Goal: Information Seeking & Learning: Understand process/instructions

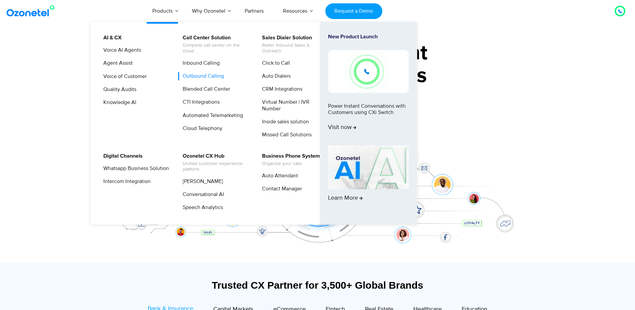
click at [196, 74] on link "Outbound Calling" at bounding box center [201, 76] width 47 height 8
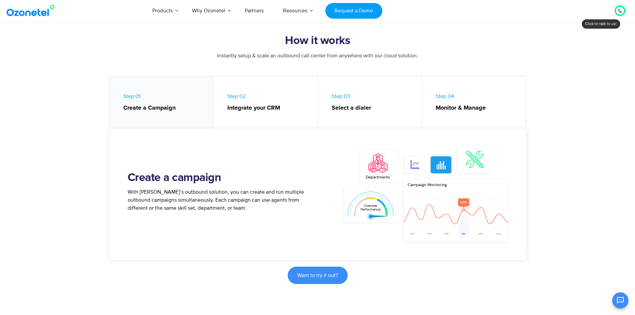
scroll to position [267, 0]
click at [342, 91] on link "Step 03 Select a dialer" at bounding box center [370, 104] width 104 height 56
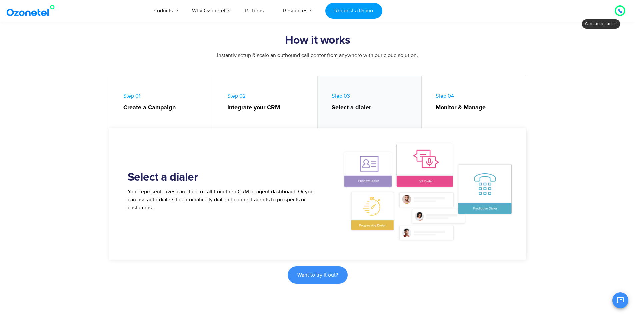
click at [278, 103] on link "Step 02 Integrate your CRM" at bounding box center [265, 104] width 104 height 56
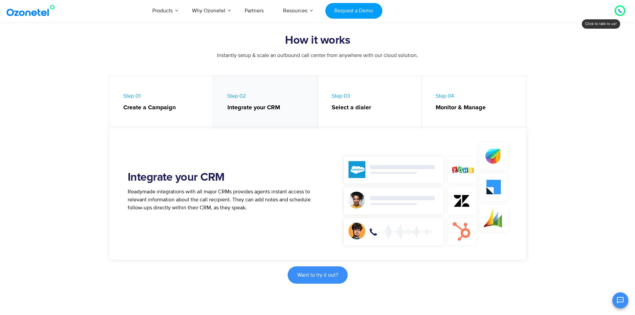
click at [448, 98] on span "Step 04 Monitor & Manage" at bounding box center [477, 103] width 84 height 20
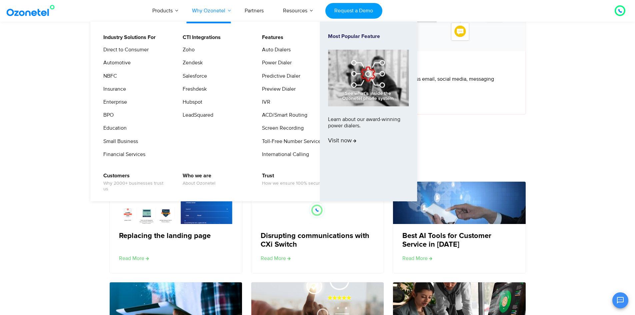
scroll to position [1999, 0]
